Goal: Register for event/course

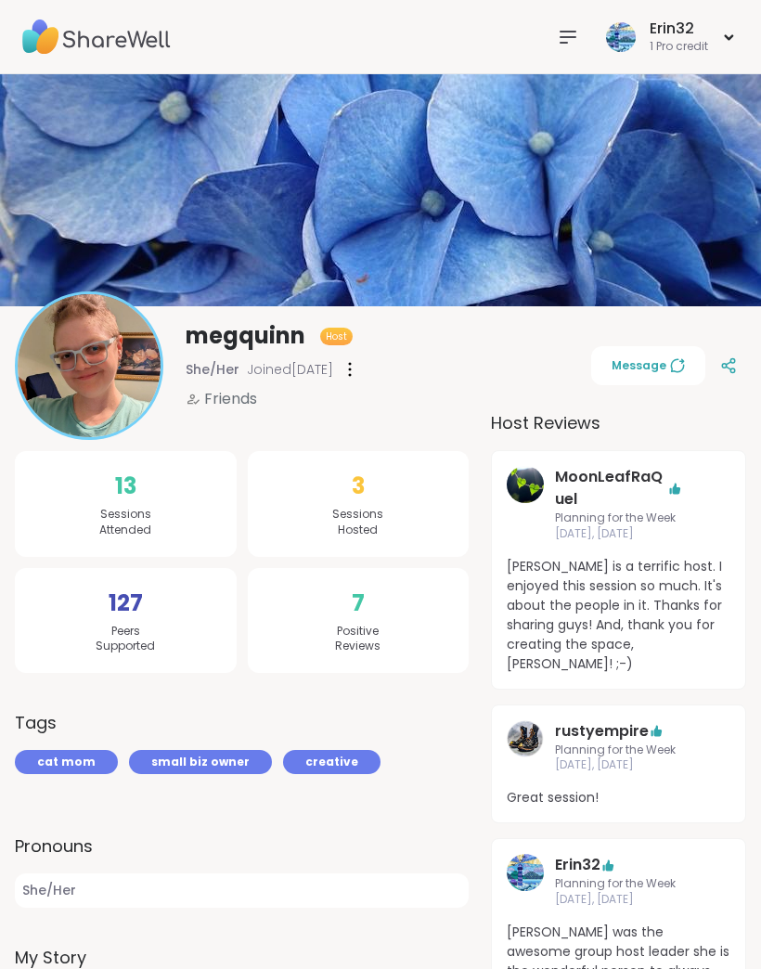
click at [110, 84] on img at bounding box center [380, 190] width 761 height 232
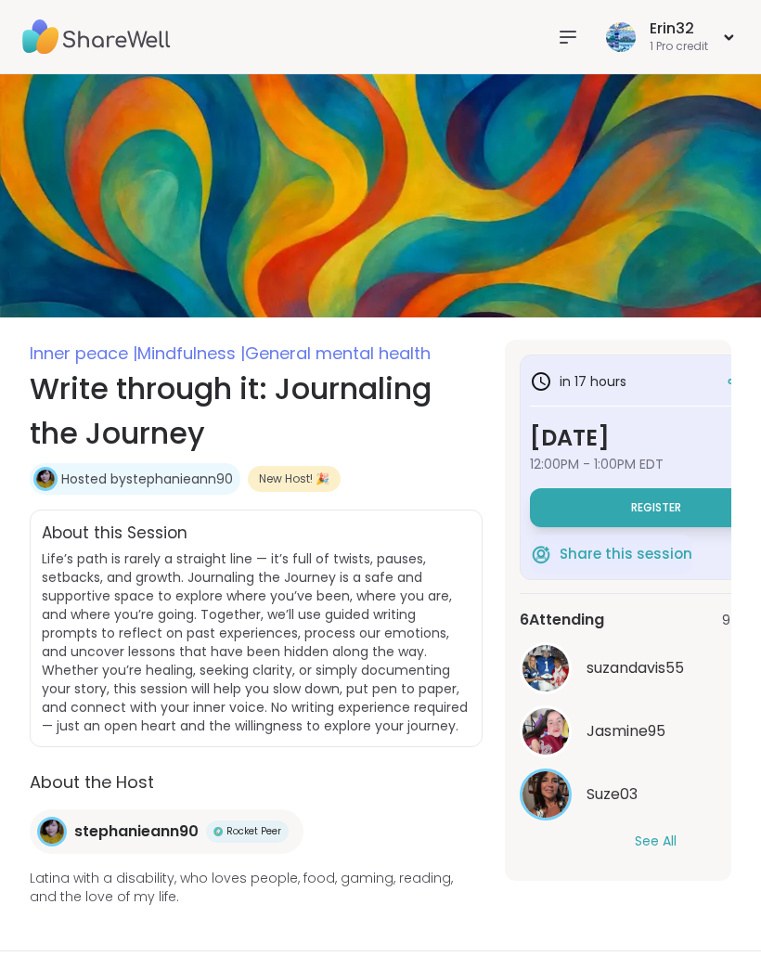
click at [96, 39] on img at bounding box center [96, 37] width 148 height 65
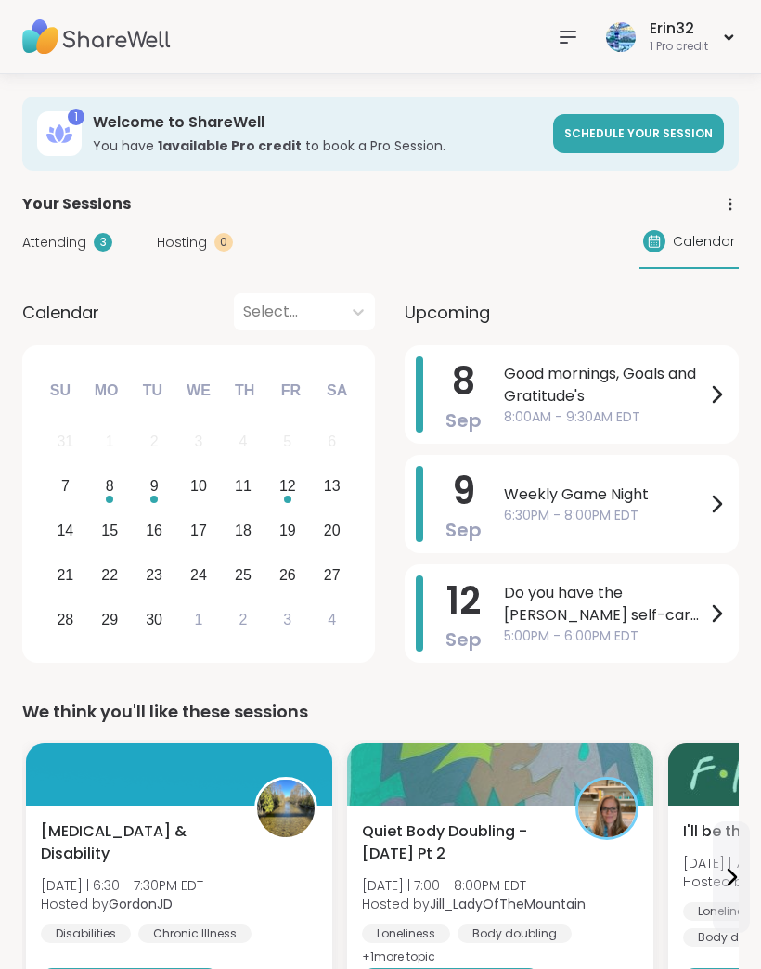
click at [65, 39] on img at bounding box center [96, 37] width 148 height 65
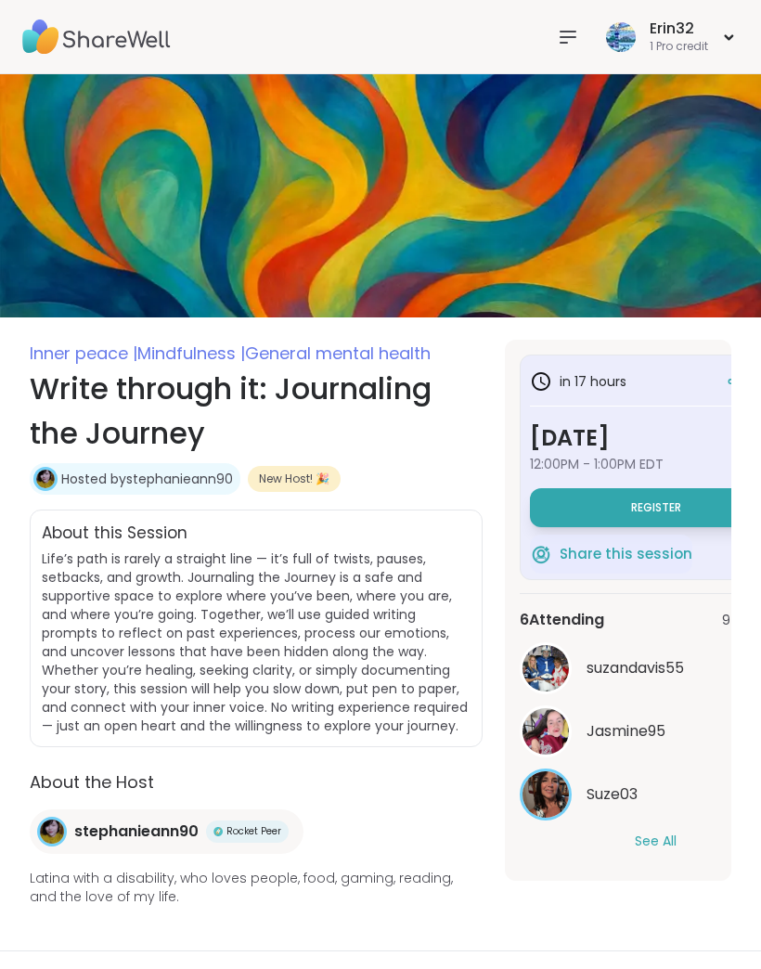
click at [556, 69] on div "Erin32 1 Pro credit" at bounding box center [380, 37] width 761 height 74
click at [545, 49] on div "Erin32 1 Pro credit" at bounding box center [380, 37] width 761 height 74
click at [551, 52] on div at bounding box center [567, 37] width 37 height 37
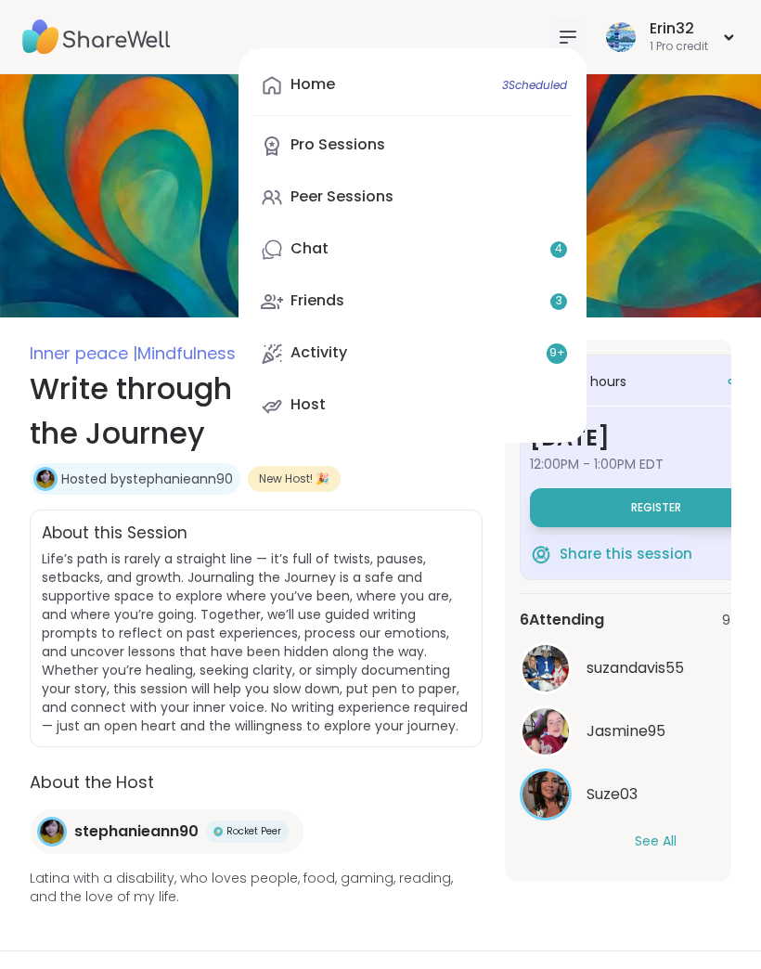
click at [561, 37] on icon at bounding box center [568, 37] width 15 height 11
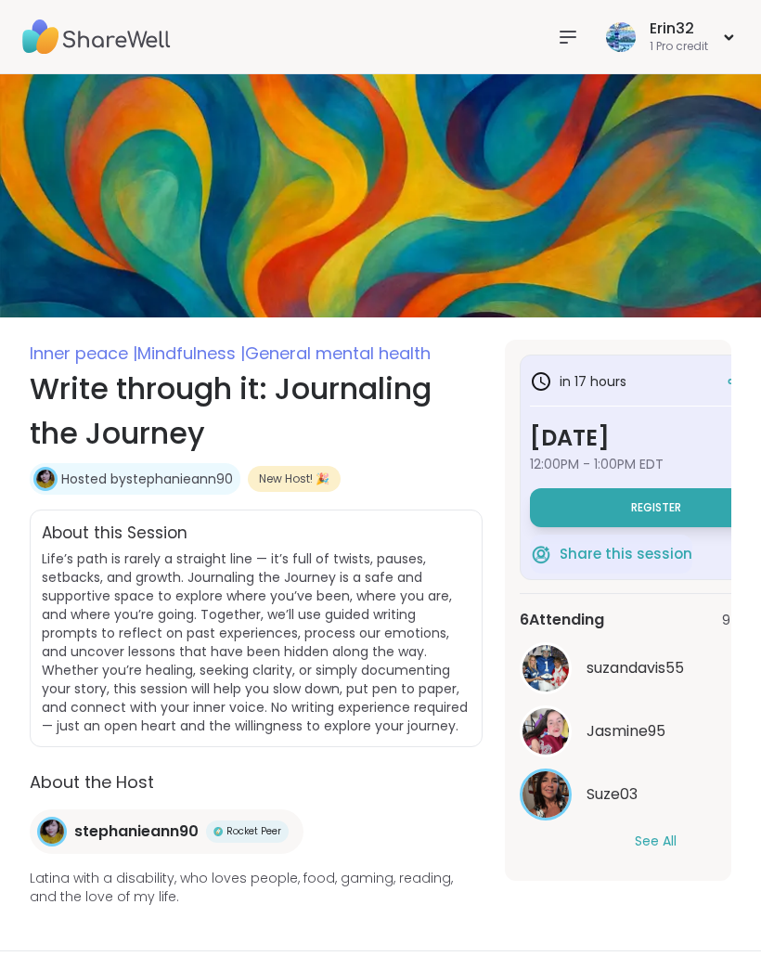
click at [560, 39] on icon at bounding box center [568, 37] width 22 height 22
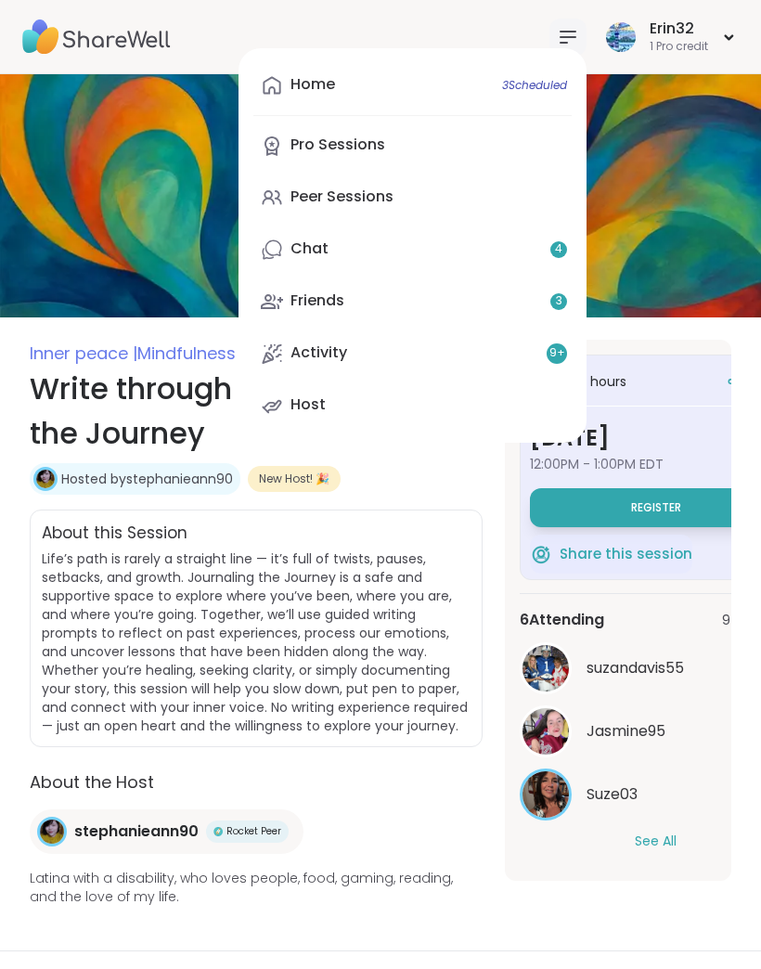
click at [528, 96] on link "Home 3 Scheduled" at bounding box center [412, 85] width 318 height 45
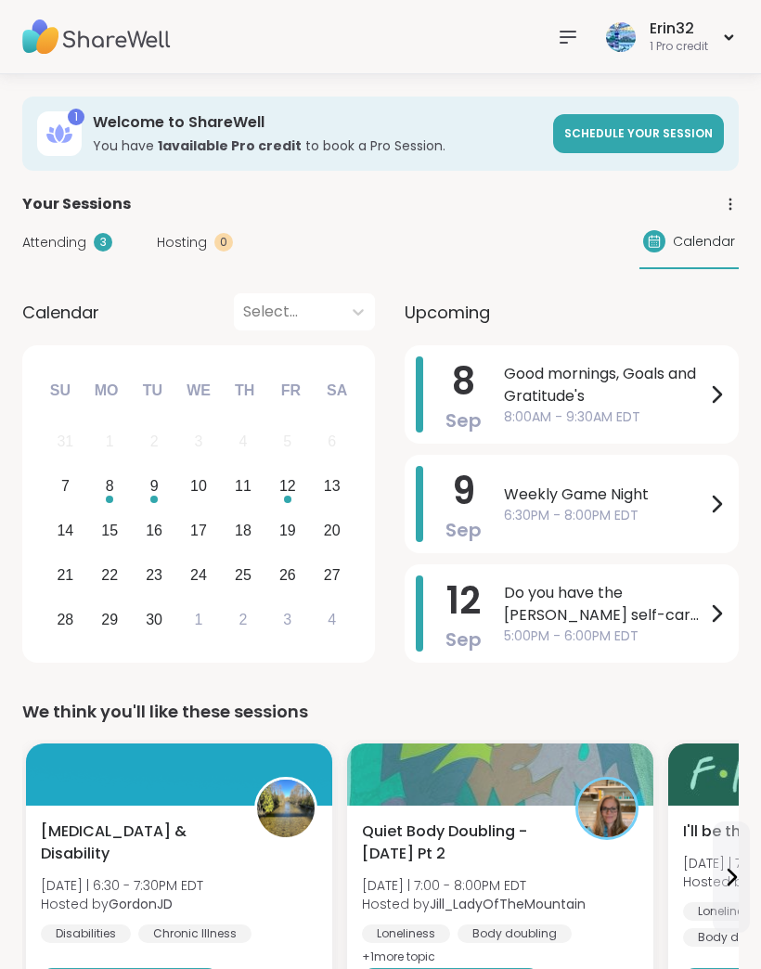
click at [564, 32] on icon at bounding box center [568, 37] width 15 height 11
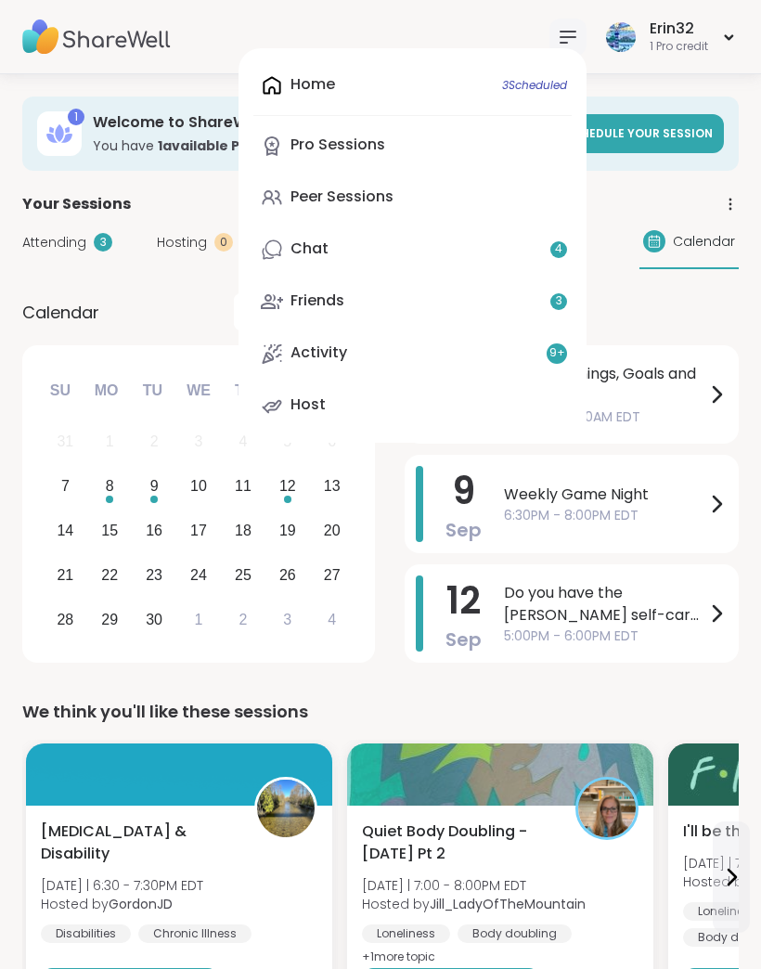
click at [474, 194] on link "Peer Sessions" at bounding box center [412, 197] width 318 height 45
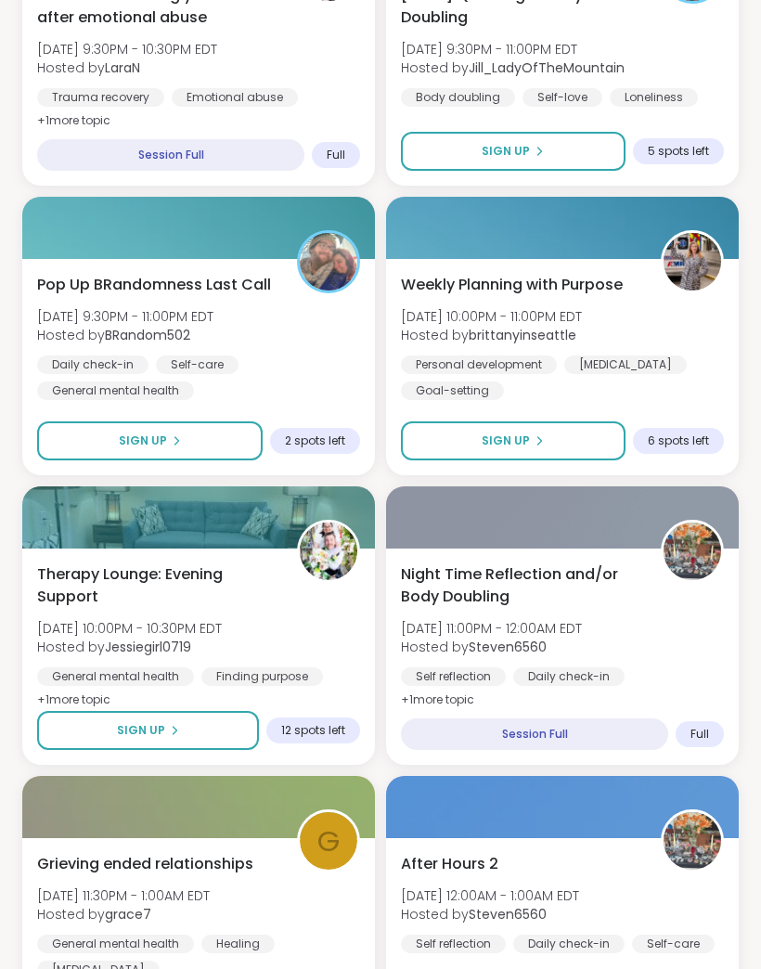
scroll to position [3422, 0]
click at [335, 622] on div "Therapy Lounge: Evening Support Sun, Sep 07 | 10:00PM - 10:30PM EDT Hosted by J…" at bounding box center [198, 637] width 323 height 148
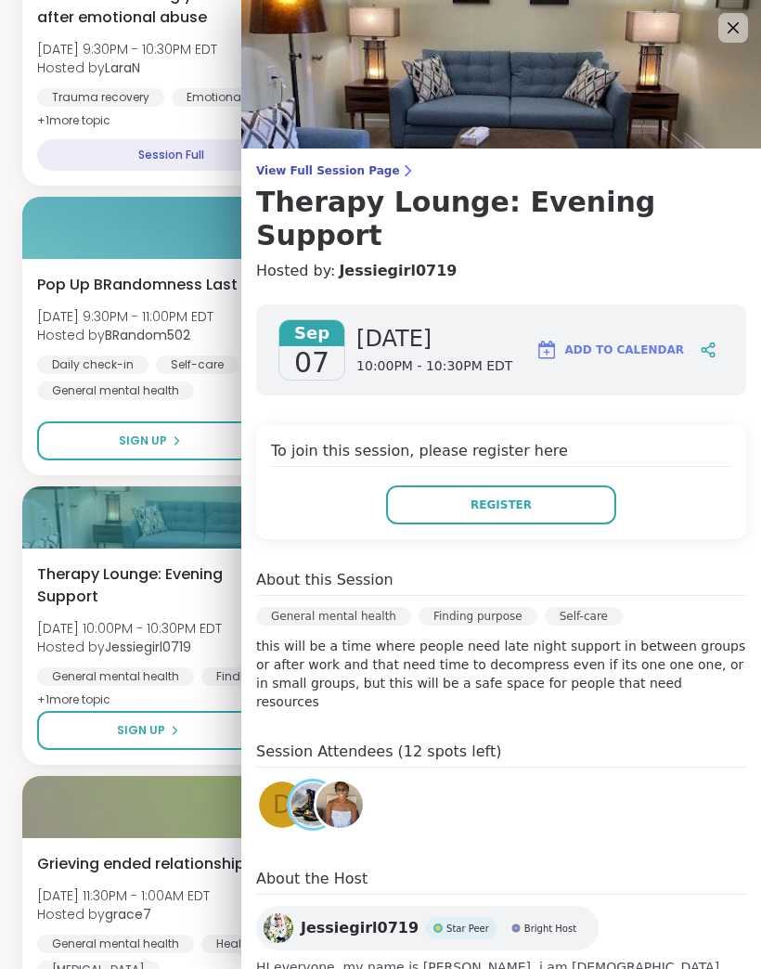
click at [569, 485] on button "Register" at bounding box center [501, 504] width 230 height 39
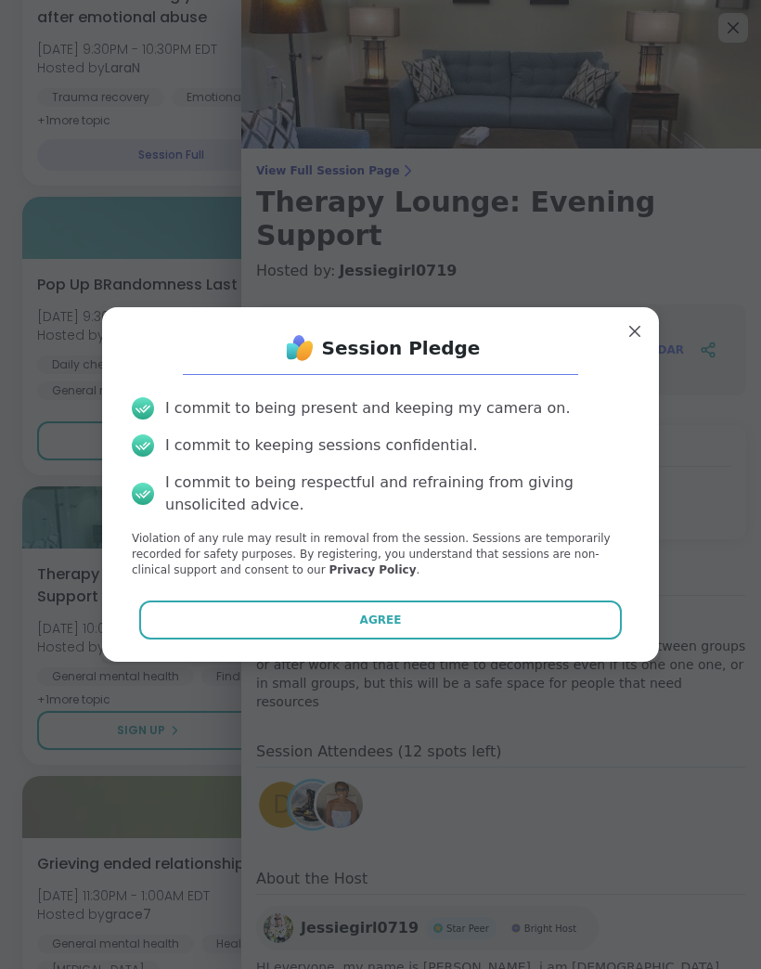
click at [473, 639] on button "Agree" at bounding box center [381, 619] width 484 height 39
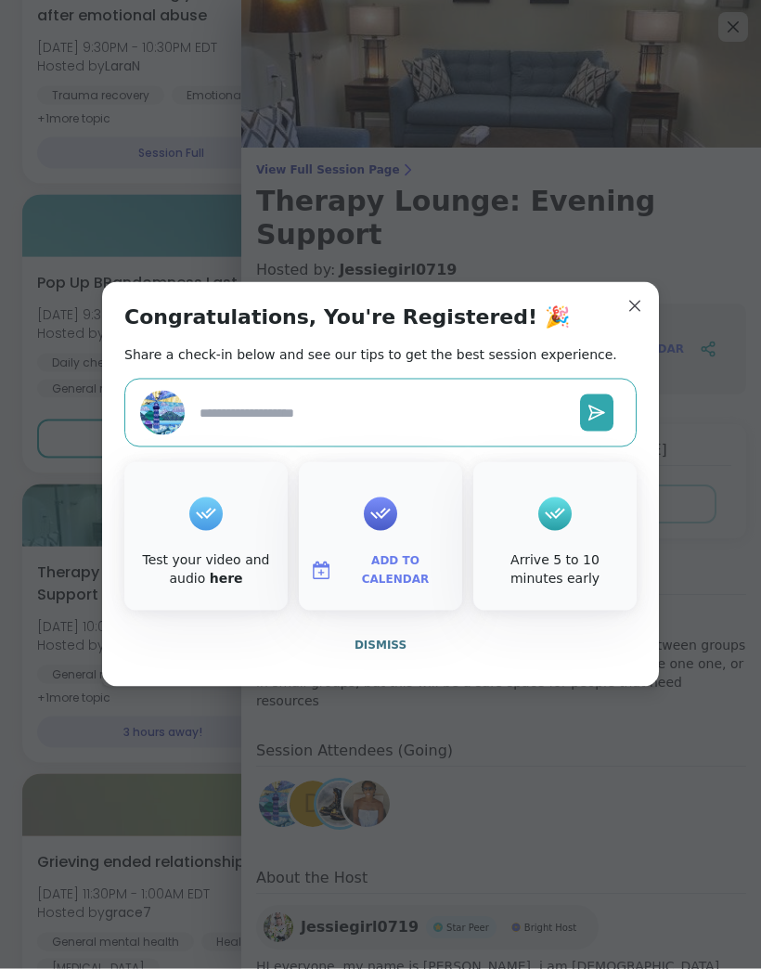
scroll to position [3427, 0]
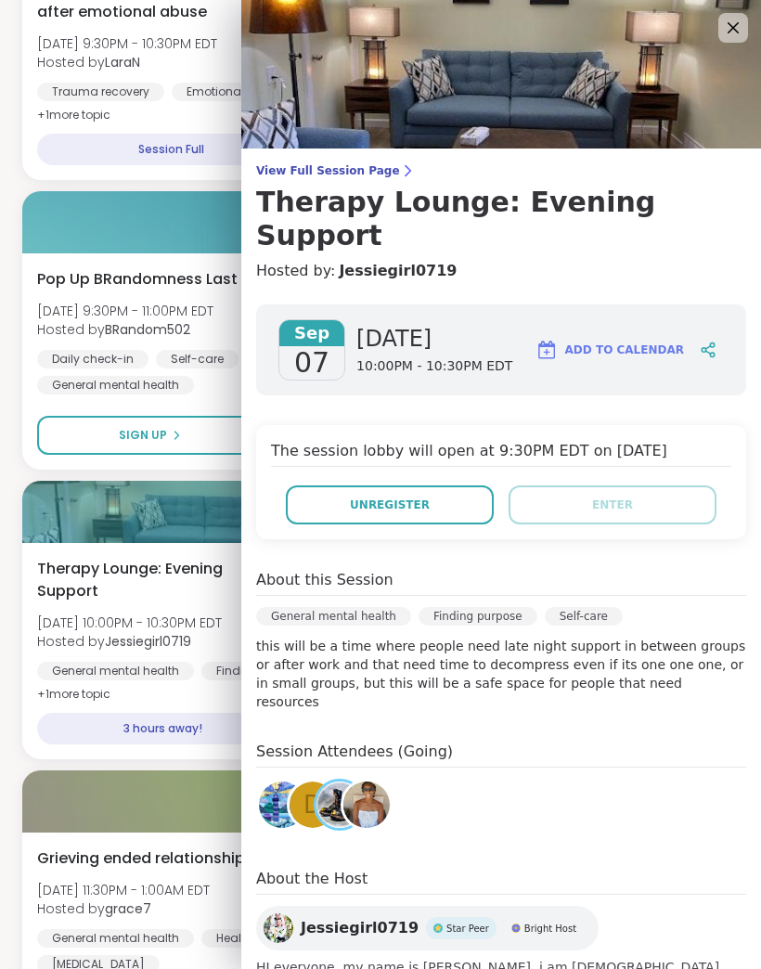
click at [718, 4] on img at bounding box center [501, 74] width 520 height 148
click at [717, 3] on img at bounding box center [501, 74] width 520 height 148
click at [724, 43] on img at bounding box center [501, 74] width 520 height 148
click at [750, 21] on img at bounding box center [501, 74] width 520 height 148
click at [727, 33] on icon at bounding box center [733, 28] width 22 height 22
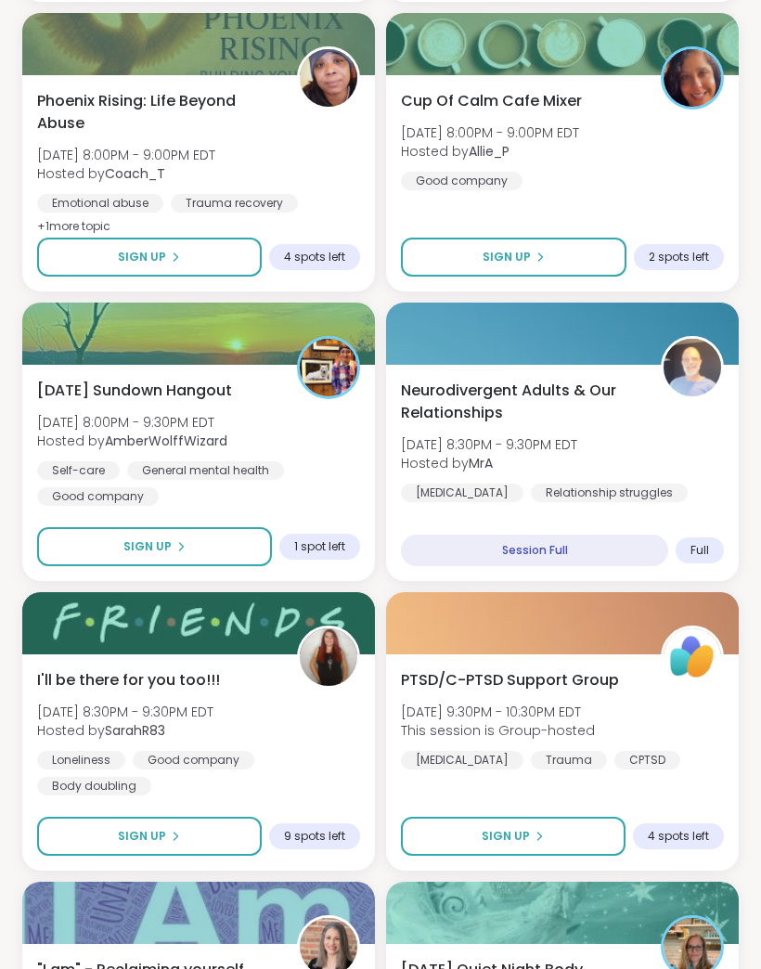
scroll to position [2447, 0]
click at [249, 540] on button "Sign Up" at bounding box center [154, 546] width 235 height 39
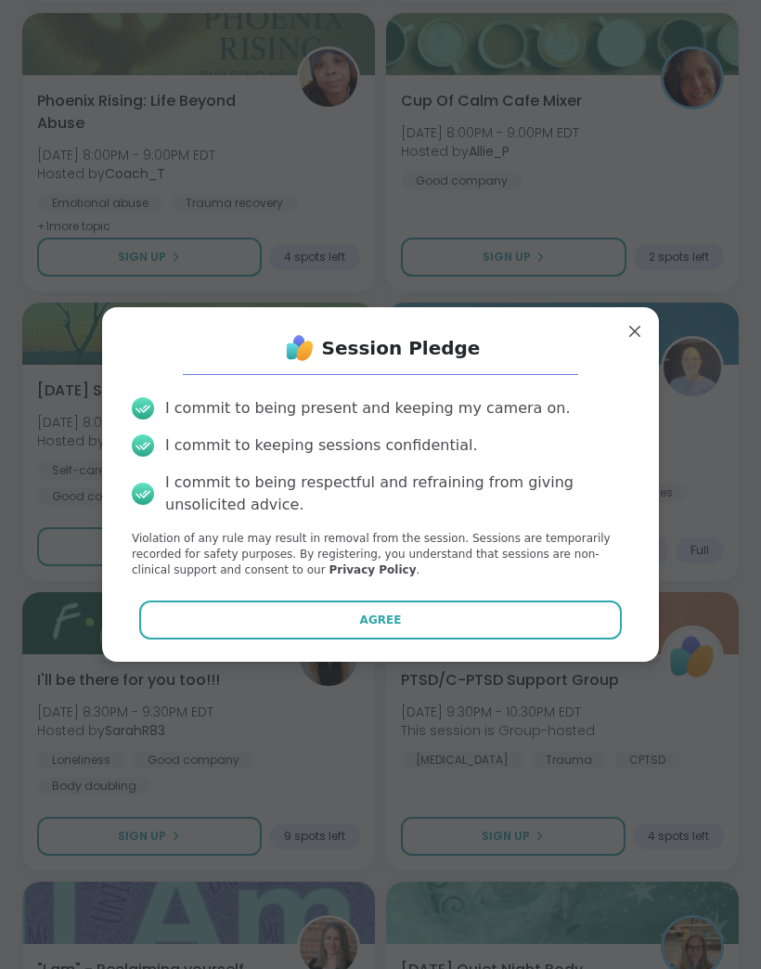
click at [421, 606] on button "Agree" at bounding box center [381, 619] width 484 height 39
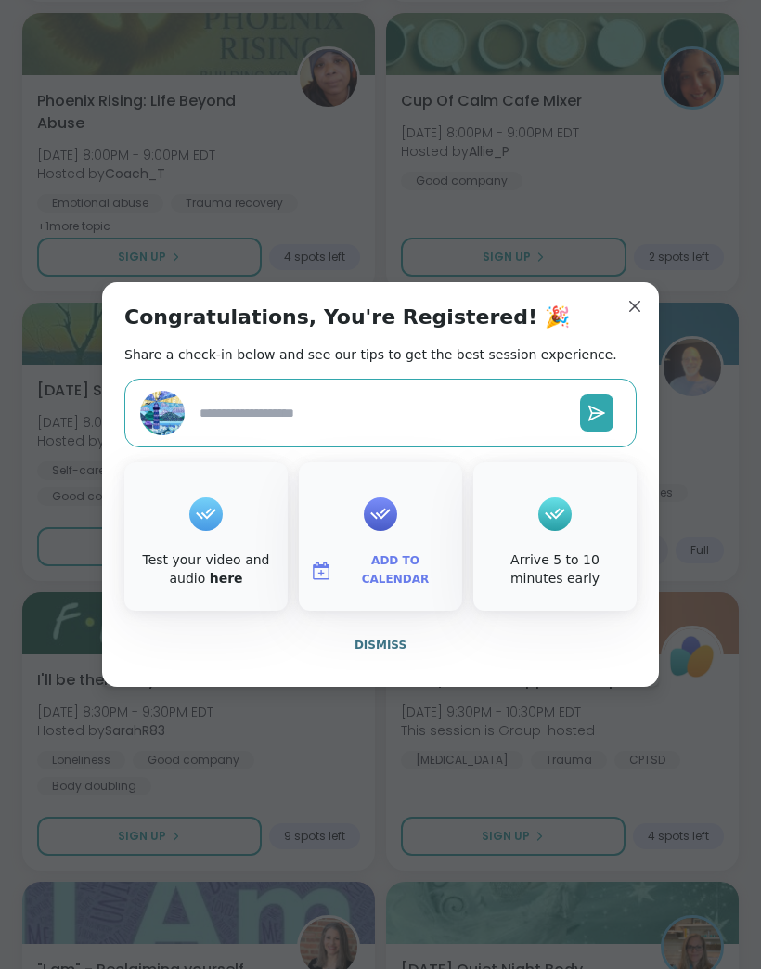
type textarea "*"
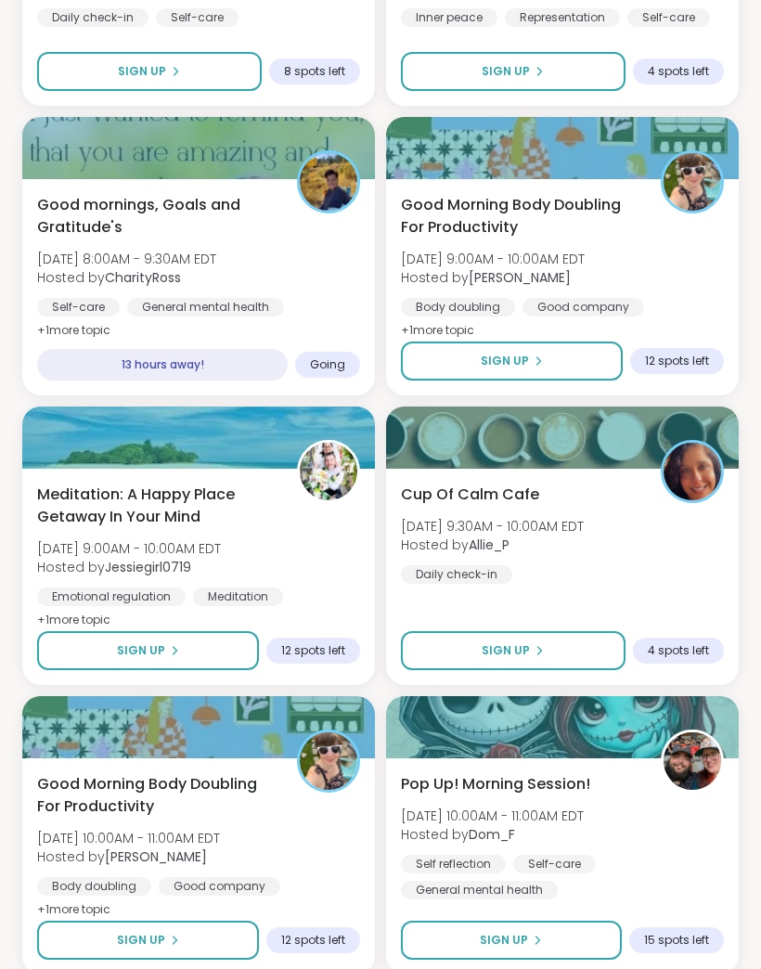
scroll to position [4679, 0]
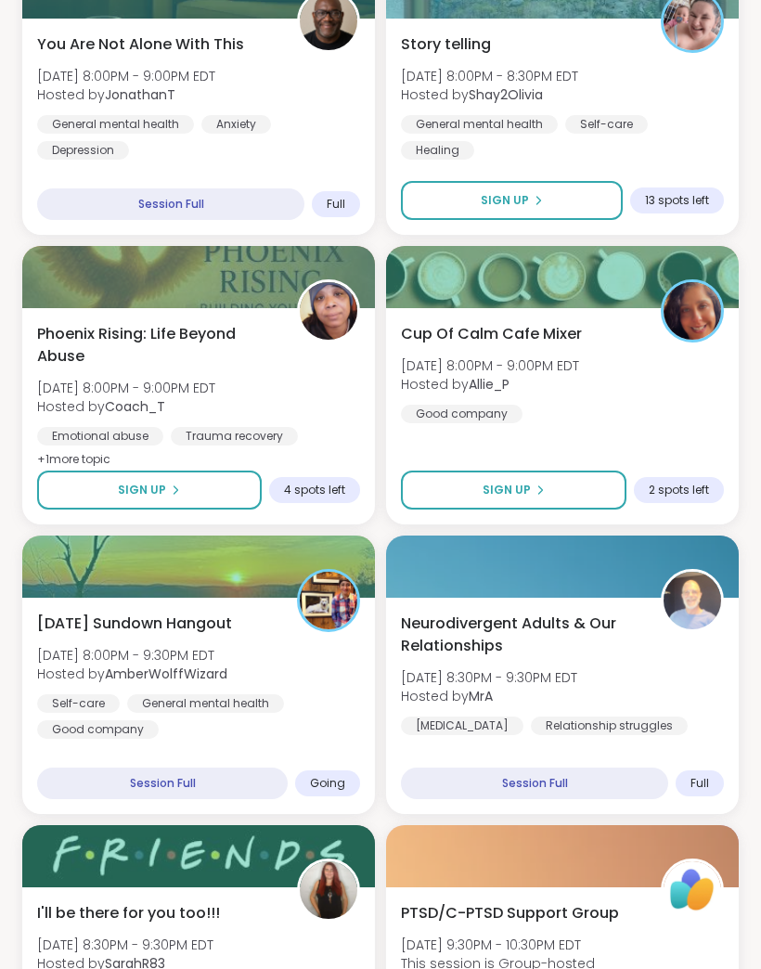
scroll to position [2220, 0]
